Goal: Use online tool/utility: Utilize a website feature to perform a specific function

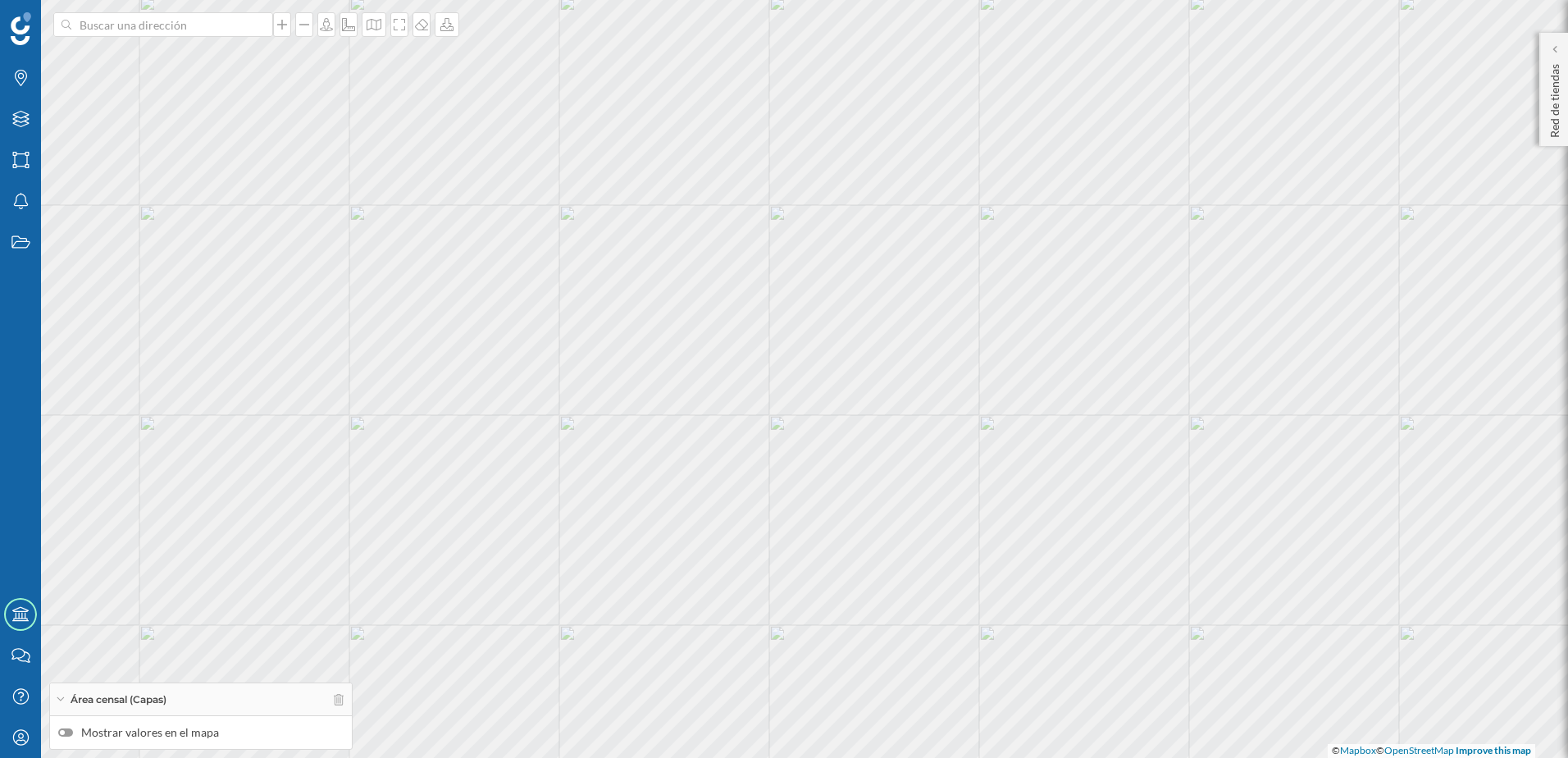
drag, startPoint x: 875, startPoint y: 290, endPoint x: 597, endPoint y: 245, distance: 281.6
click at [597, 245] on div "© Mapbox © OpenStreetMap Improve this map" at bounding box center [784, 379] width 1568 height 758
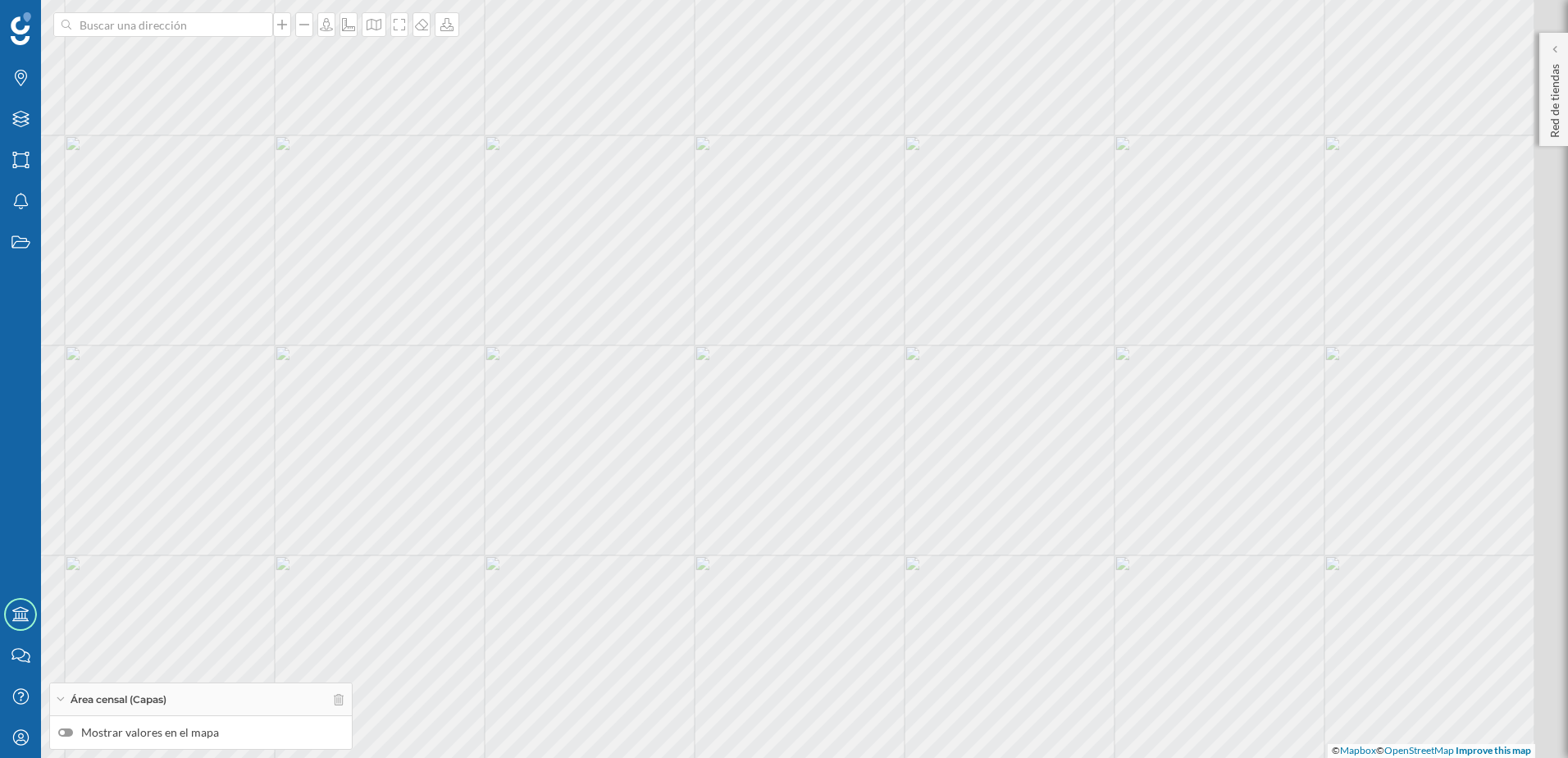
drag, startPoint x: 945, startPoint y: 463, endPoint x: 857, endPoint y: 404, distance: 105.9
click at [857, 404] on div "© Mapbox © OpenStreetMap Improve this map" at bounding box center [784, 379] width 1568 height 758
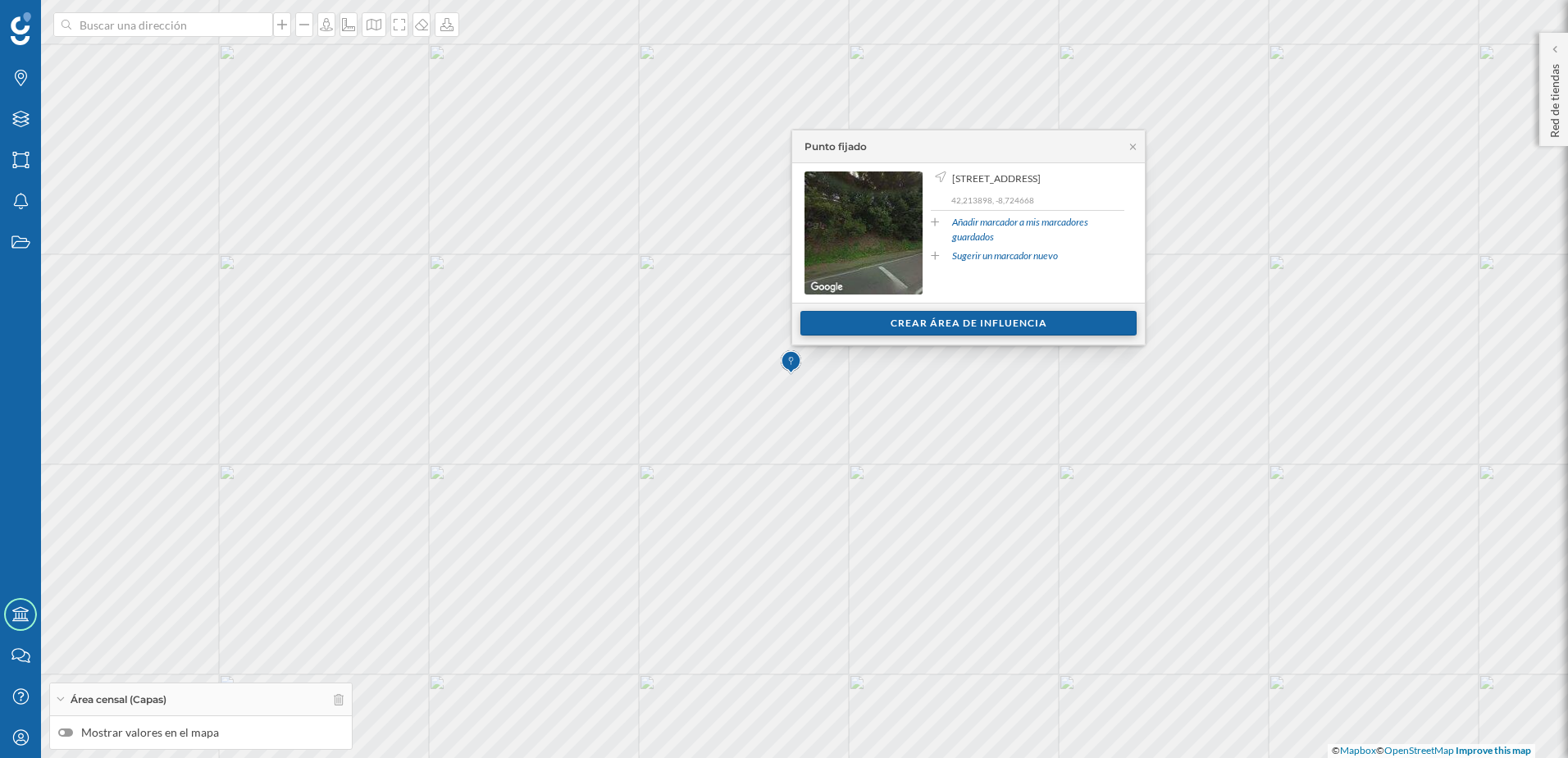
click at [893, 329] on div "Crear área de influencia" at bounding box center [968, 324] width 336 height 25
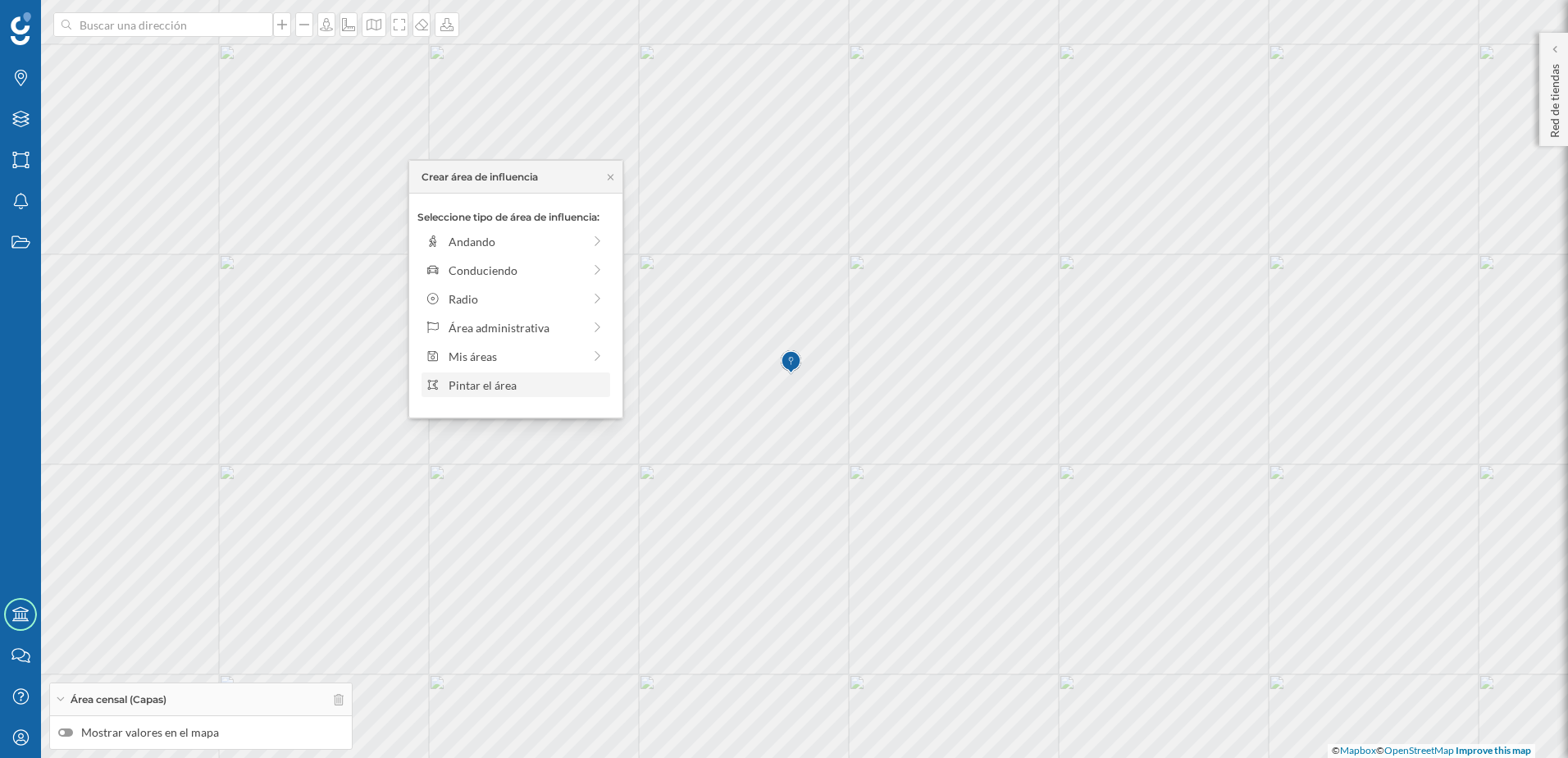
click at [525, 392] on div "Pintar el área" at bounding box center [526, 384] width 156 height 17
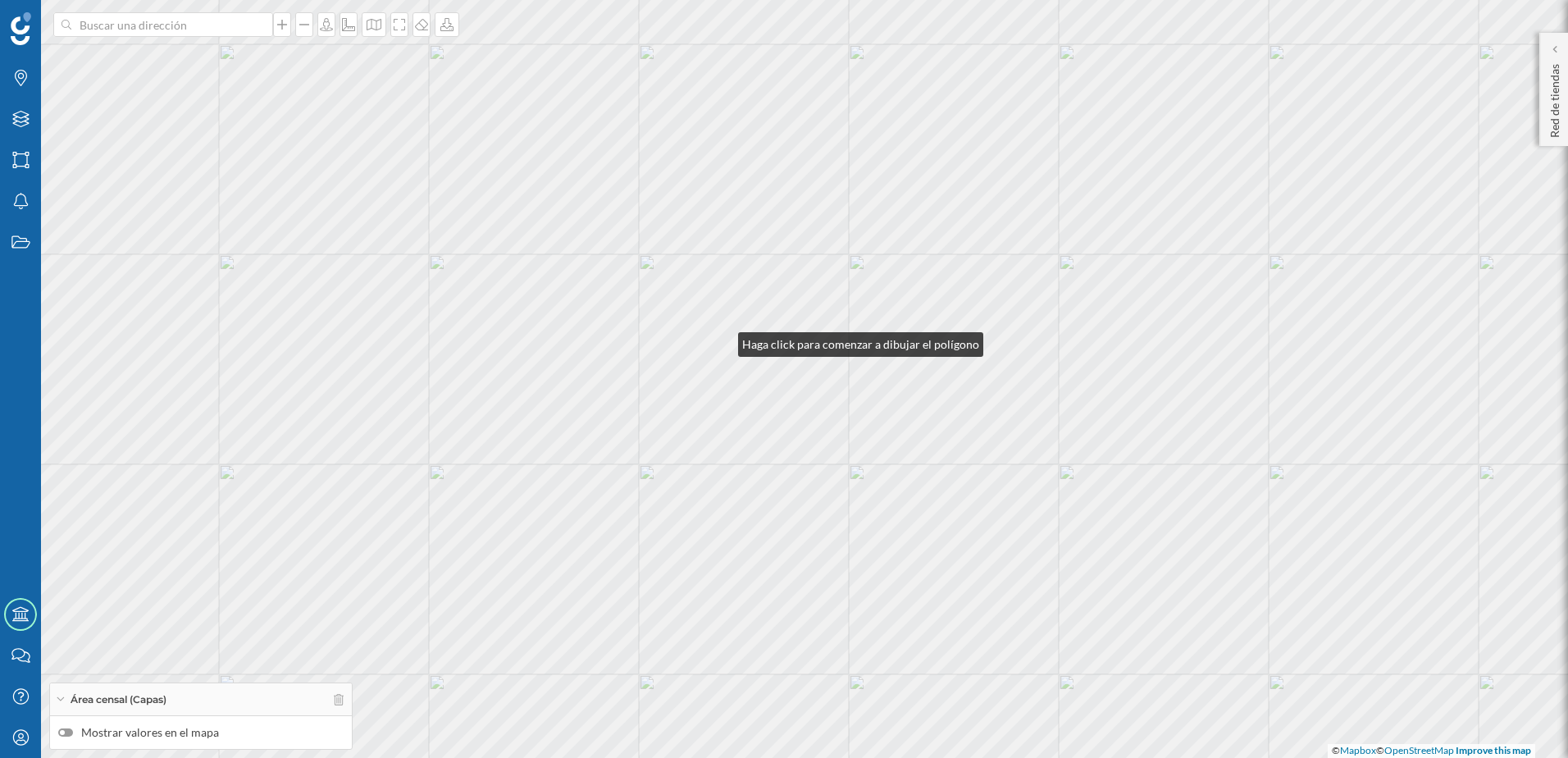
click at [721, 344] on div "© Mapbox © OpenStreetMap Improve this map" at bounding box center [784, 379] width 1568 height 758
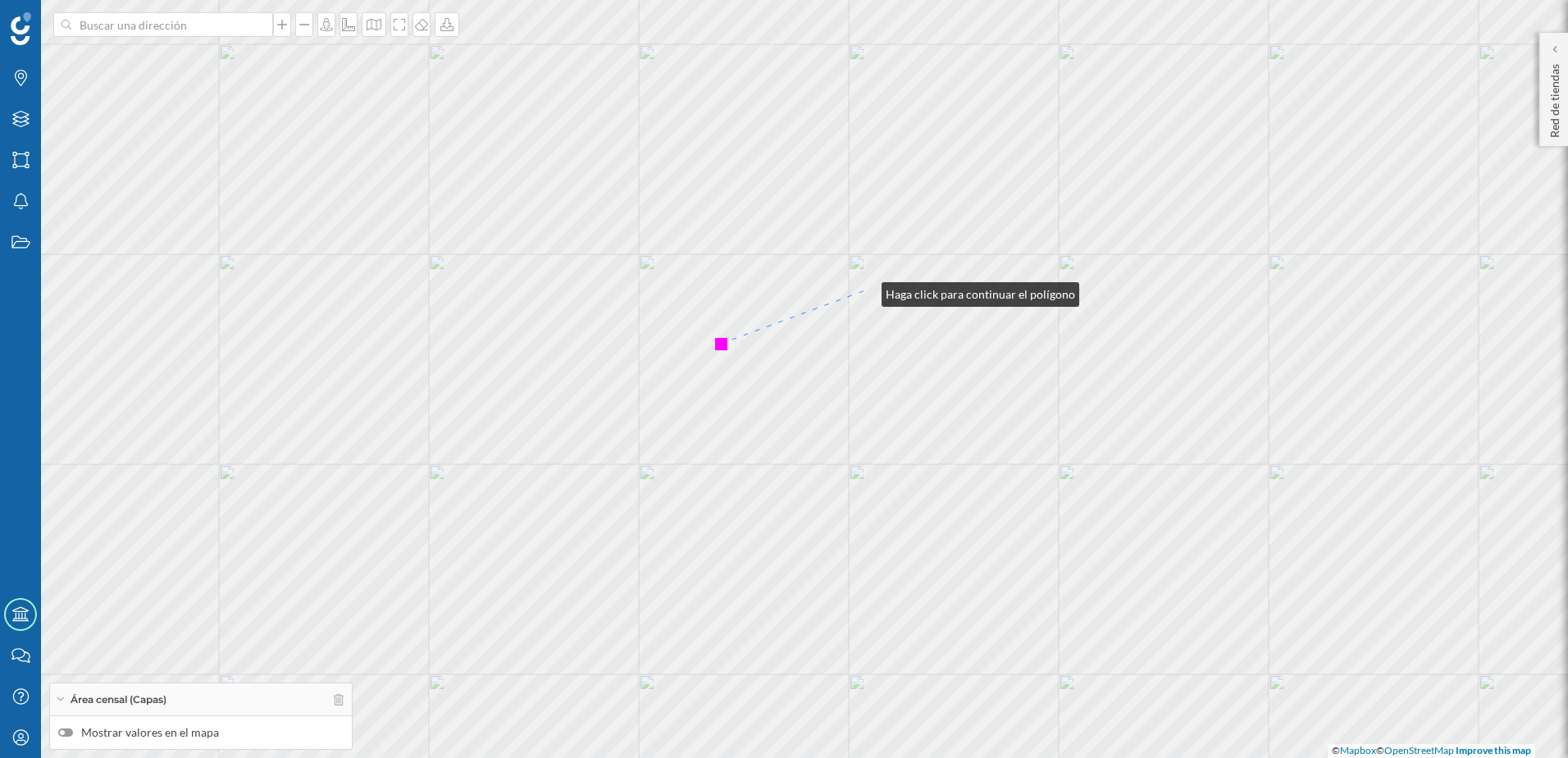
click at [866, 291] on div "© Mapbox © OpenStreetMap Improve this map" at bounding box center [784, 379] width 1568 height 758
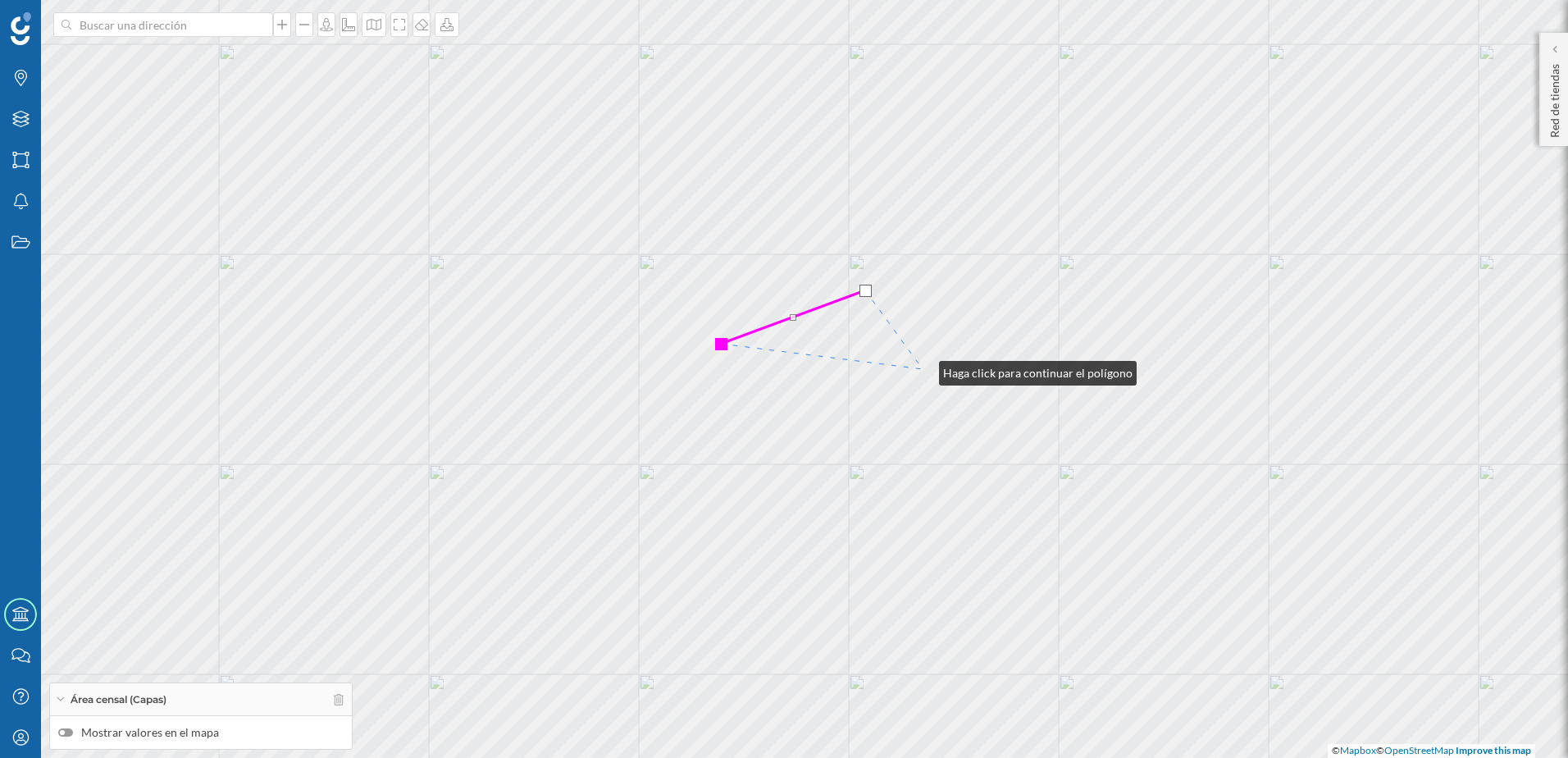
drag, startPoint x: 923, startPoint y: 369, endPoint x: 863, endPoint y: 444, distance: 96.0
click at [923, 368] on div "© Mapbox © OpenStreetMap Improve this map" at bounding box center [784, 379] width 1568 height 758
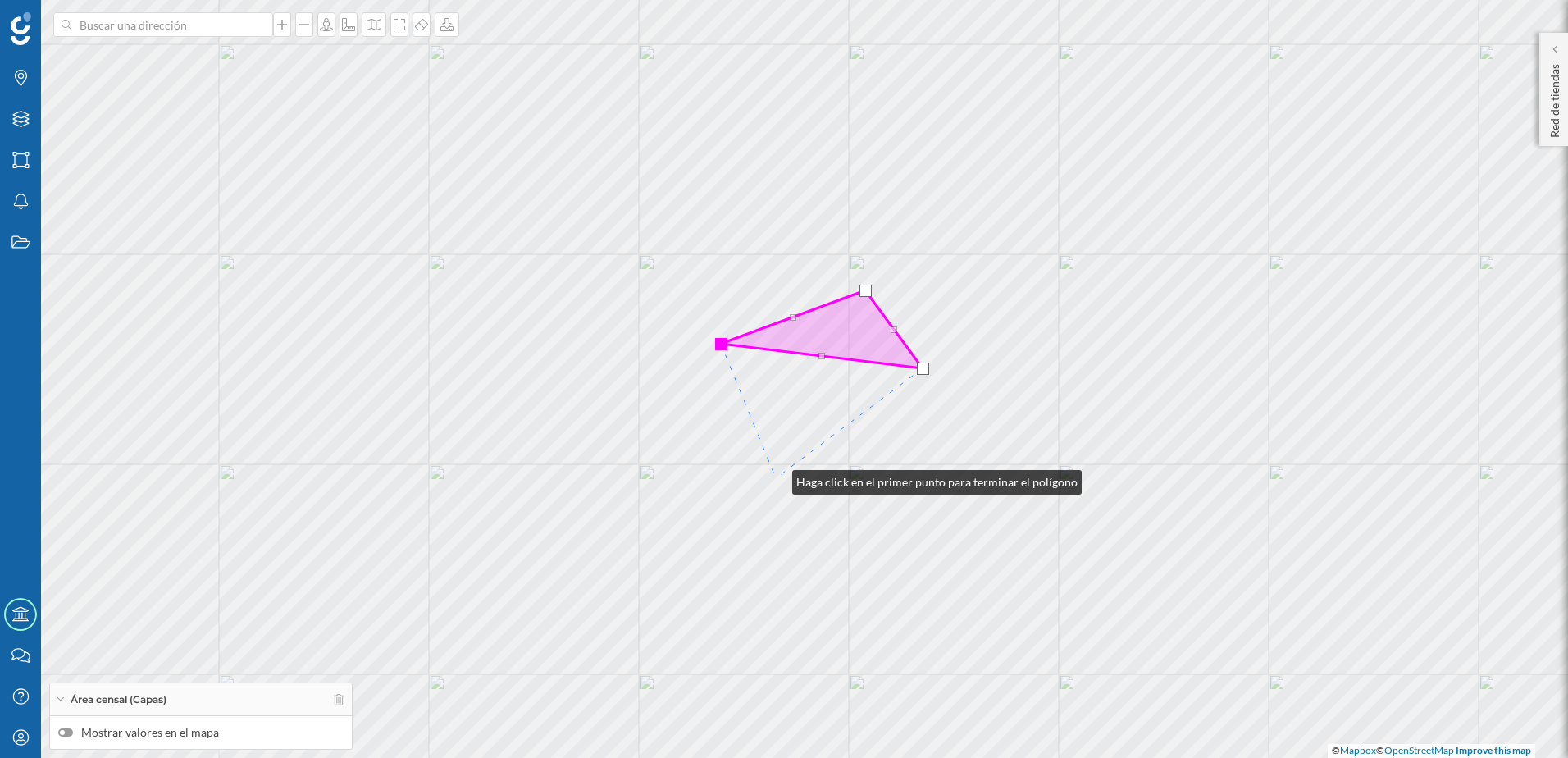
click at [776, 478] on div "© Mapbox © OpenStreetMap Improve this map" at bounding box center [784, 379] width 1568 height 758
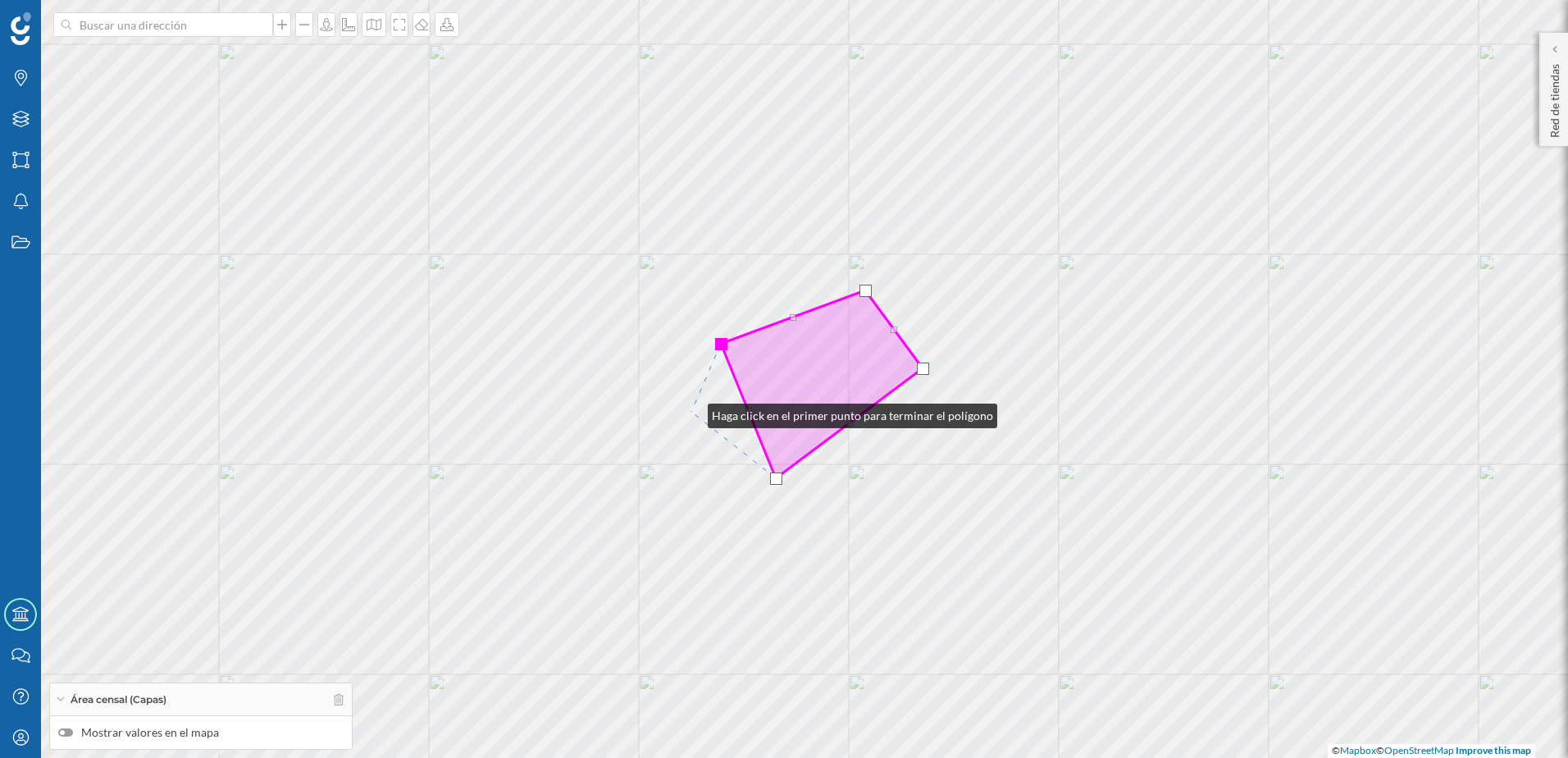
click at [692, 412] on div "© Mapbox © OpenStreetMap Improve this map" at bounding box center [784, 379] width 1568 height 758
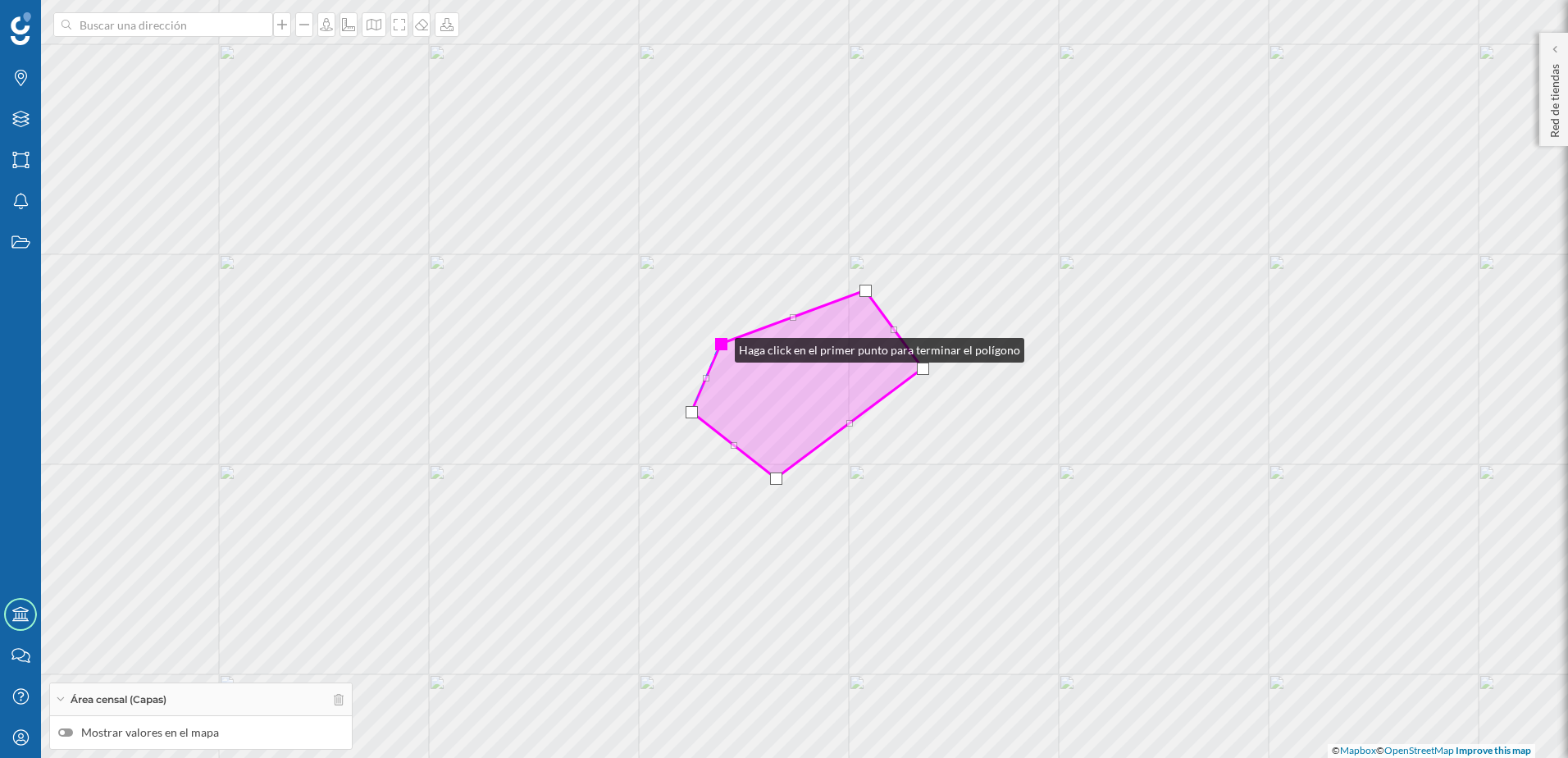
click at [718, 346] on div at bounding box center [722, 344] width 13 height 13
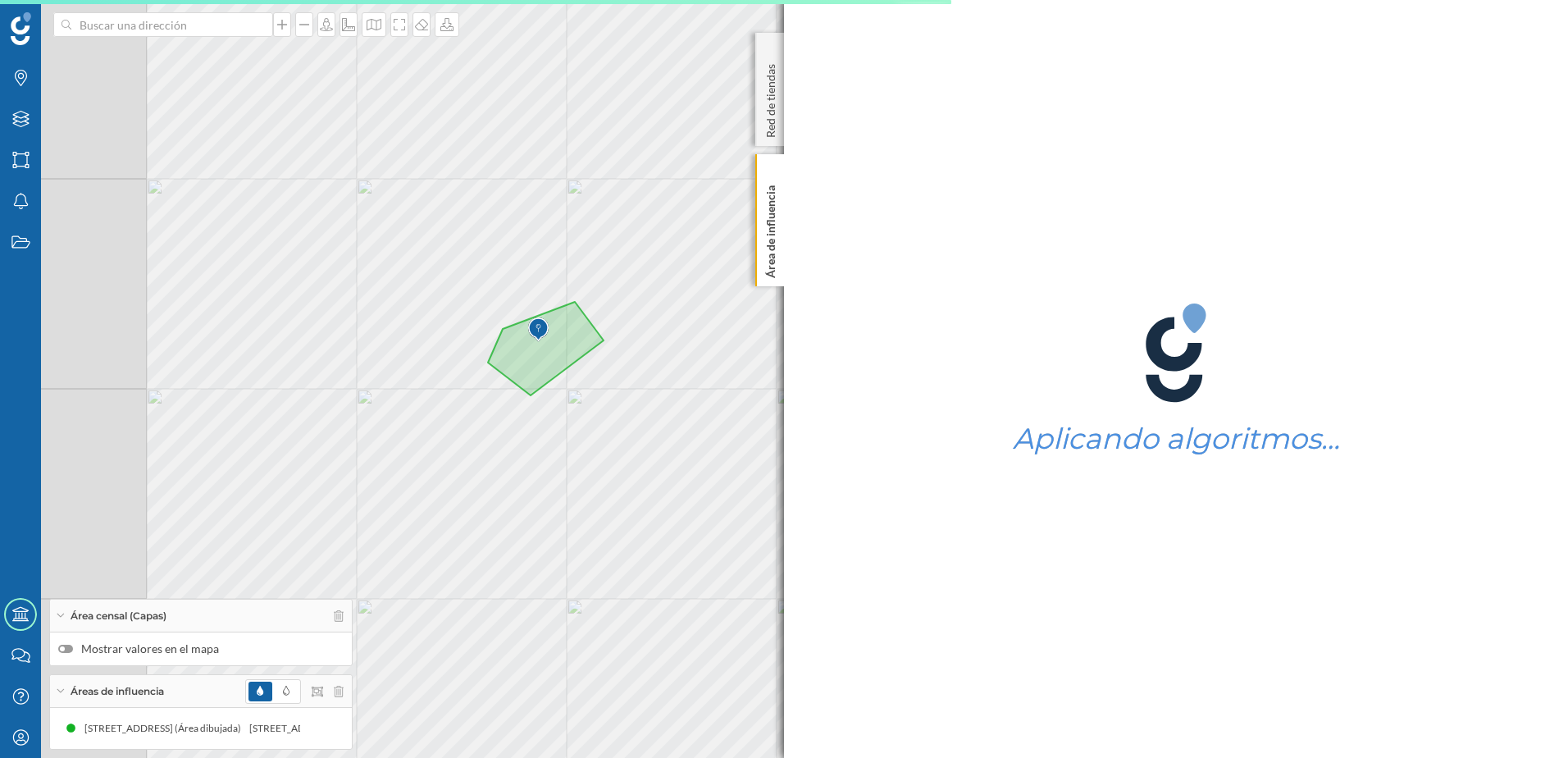
drag, startPoint x: 197, startPoint y: 385, endPoint x: 548, endPoint y: 437, distance: 354.8
click at [548, 437] on div "© Mapbox © OpenStreetMap Improve this map" at bounding box center [784, 379] width 1568 height 758
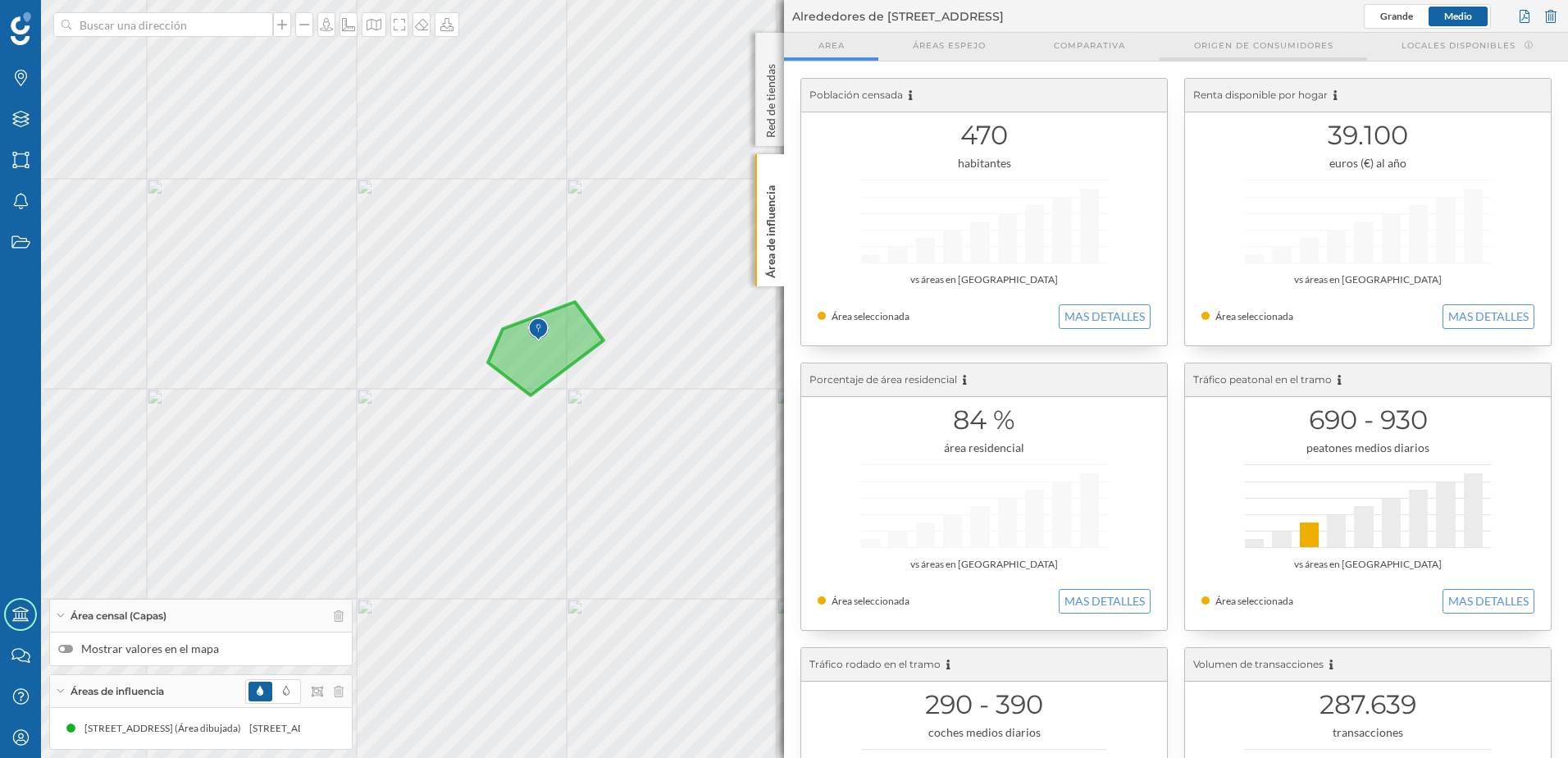
click at [1253, 45] on span "Origen de consumidores" at bounding box center [1264, 46] width 139 height 13
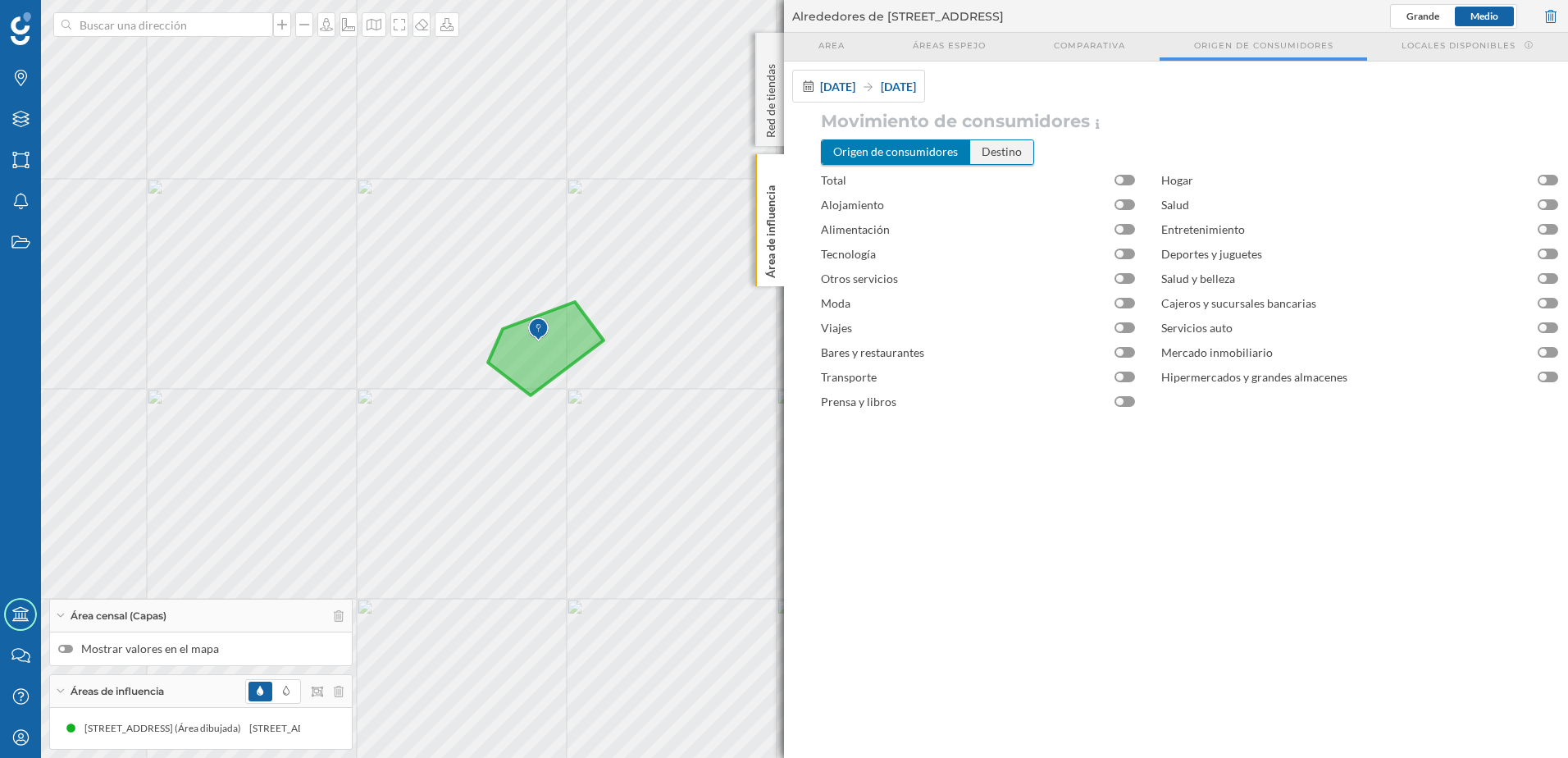
click at [995, 141] on div "Destino" at bounding box center [1002, 152] width 63 height 23
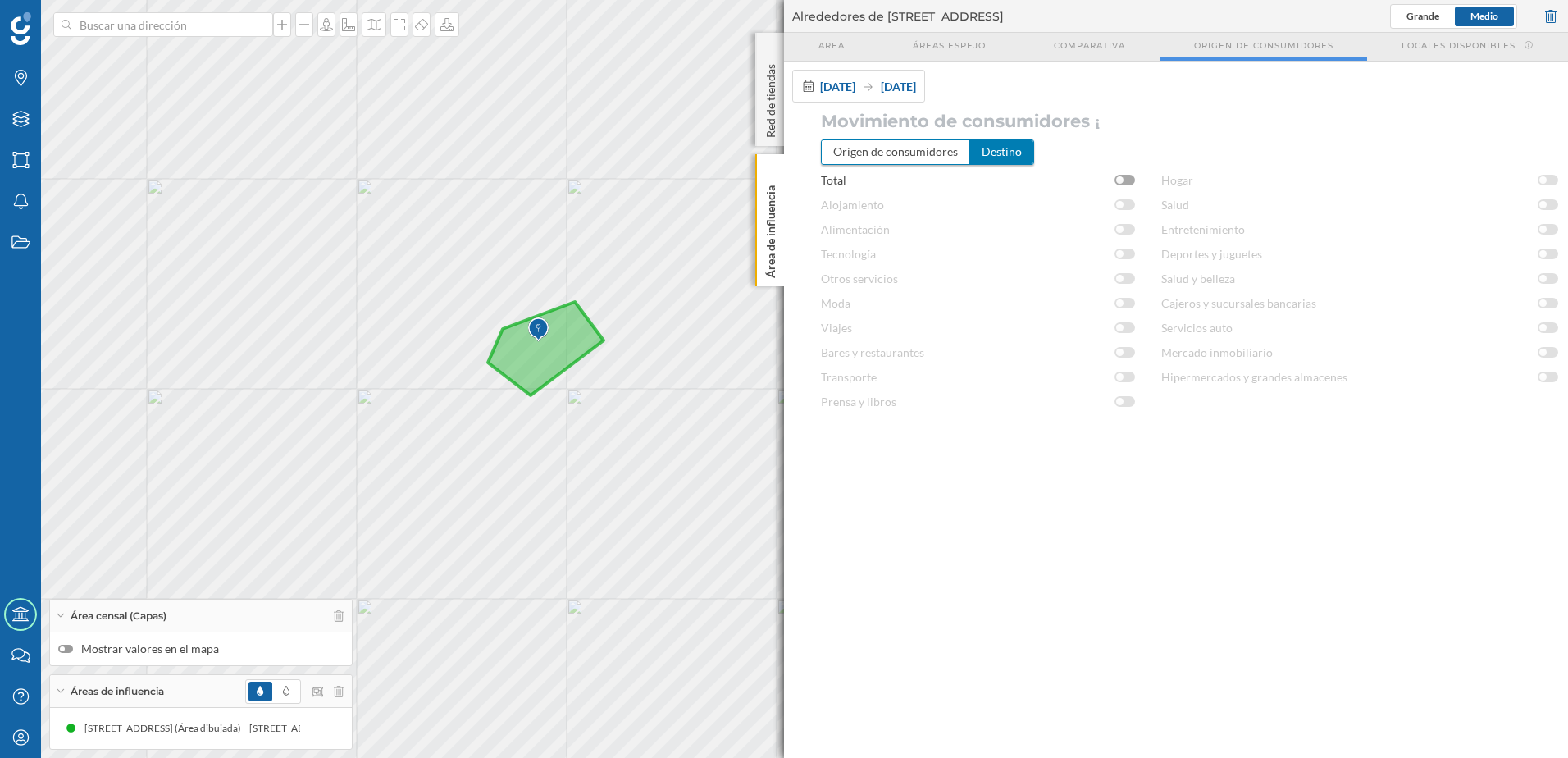
click at [1131, 181] on div at bounding box center [1125, 181] width 21 height 11
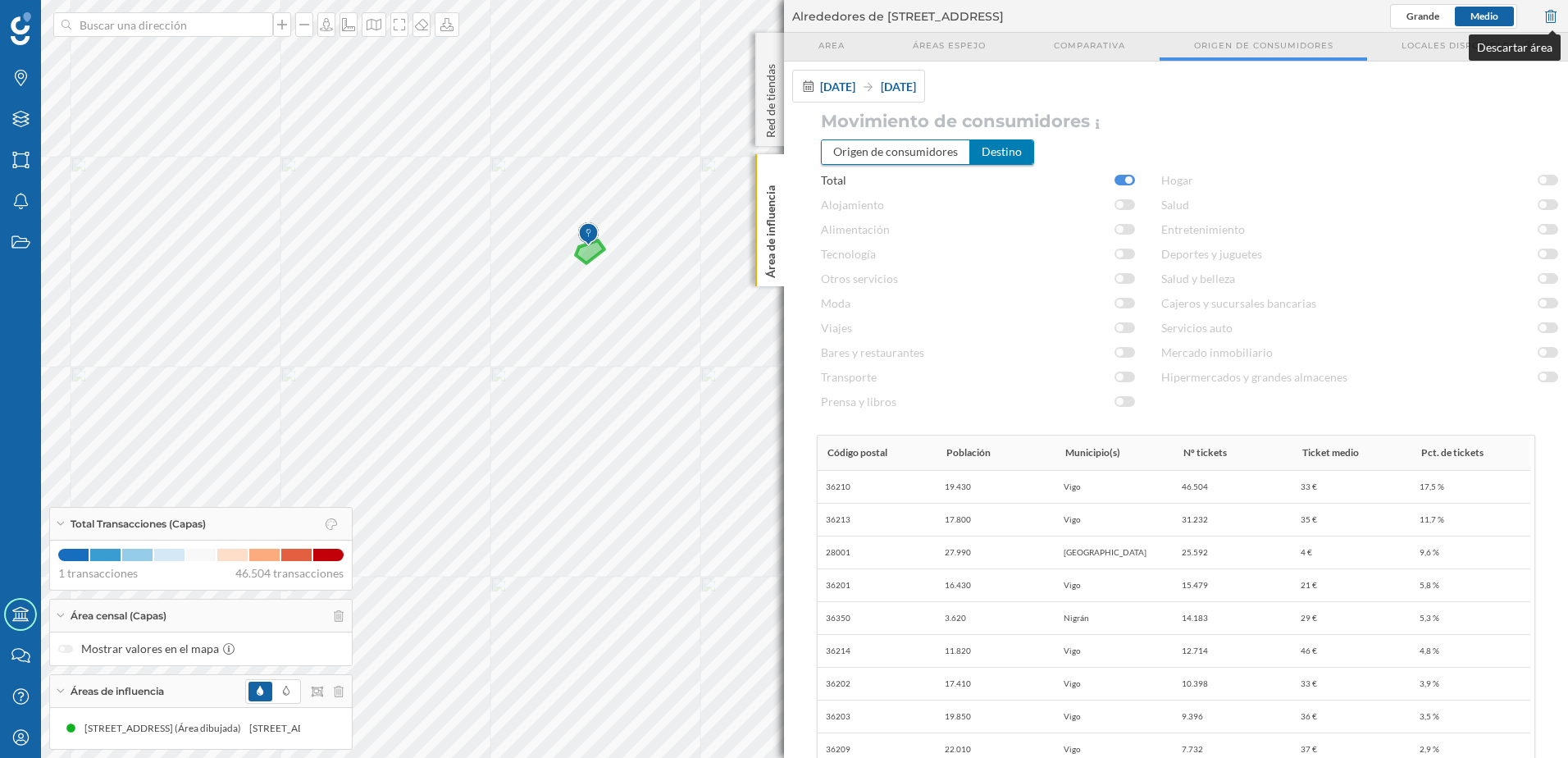
click at [1555, 17] on div at bounding box center [1551, 17] width 18 height 25
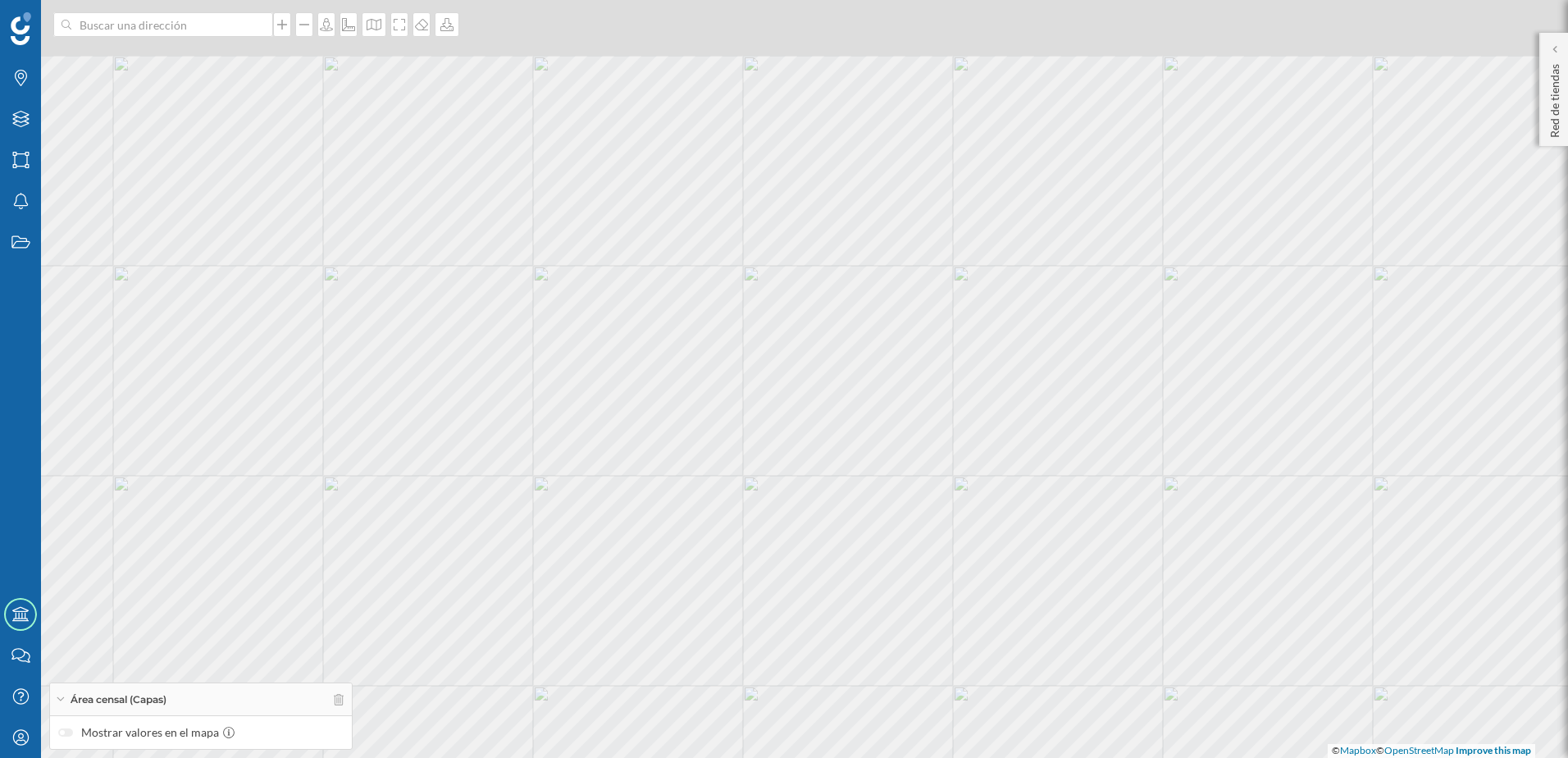
drag, startPoint x: 593, startPoint y: 189, endPoint x: 635, endPoint y: 299, distance: 117.7
click at [635, 299] on div "© Mapbox © OpenStreetMap Improve this map" at bounding box center [784, 379] width 1568 height 758
